Goal: Task Accomplishment & Management: Manage account settings

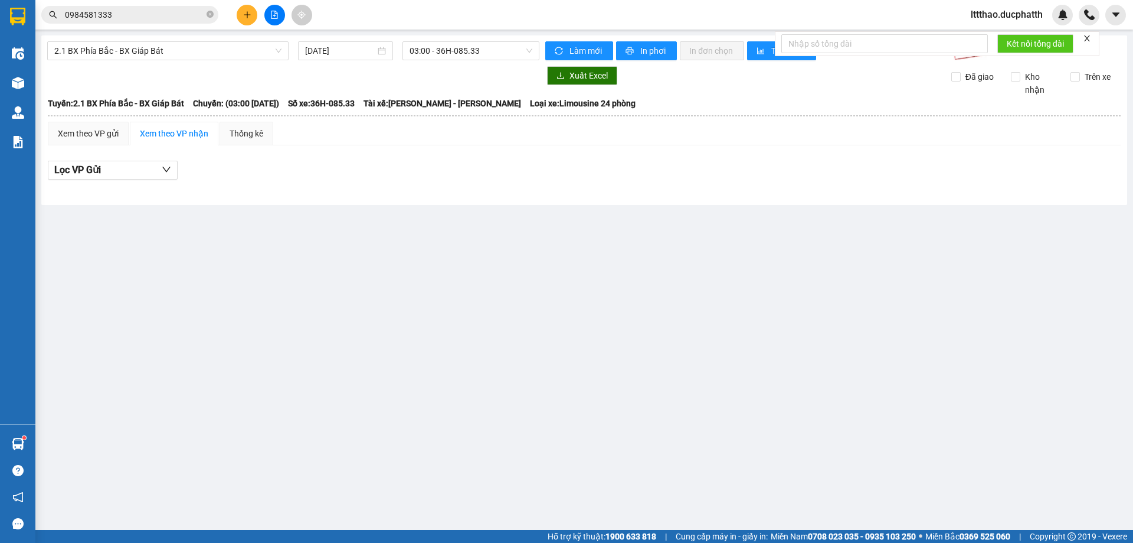
click at [992, 10] on span "lttthao.ducphatth" at bounding box center [1007, 14] width 91 height 15
click at [988, 34] on span "Đăng xuất" at bounding box center [1012, 36] width 68 height 13
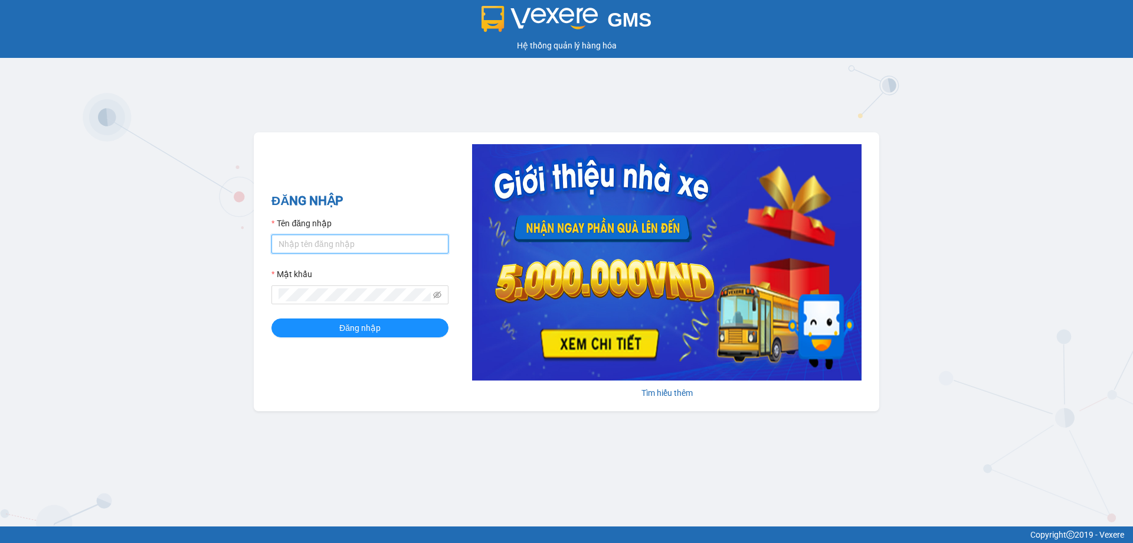
type input "ldtung.ducphatth"
click at [404, 254] on form "Tên đăng nhập ldtung.ducphatth Mật khẩu Đăng nhập" at bounding box center [360, 277] width 177 height 120
click at [392, 247] on input "ldtung.ducphatth" at bounding box center [360, 243] width 177 height 19
